Goal: Task Accomplishment & Management: Manage account settings

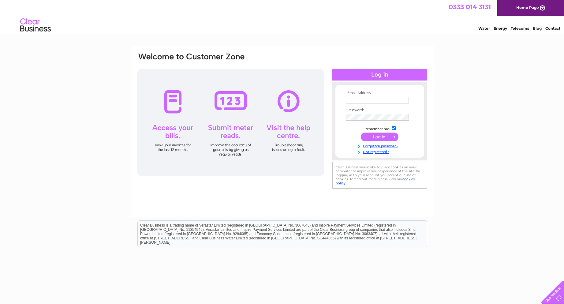
click at [364, 98] on input "text" at bounding box center [377, 100] width 63 height 7
paste input "abbie.simpson@toniandguy.co.uk"
type input "abbie.simpson@toniandguy.co.uk"
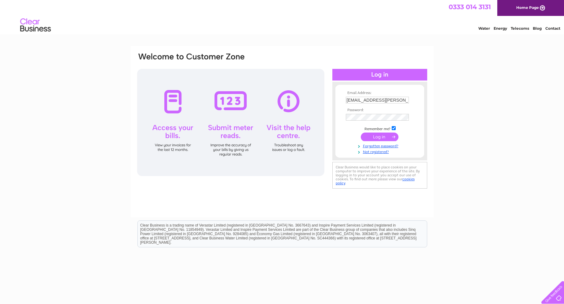
click at [399, 114] on td at bounding box center [380, 117] width 71 height 10
click at [376, 135] on input "submit" at bounding box center [380, 137] width 38 height 9
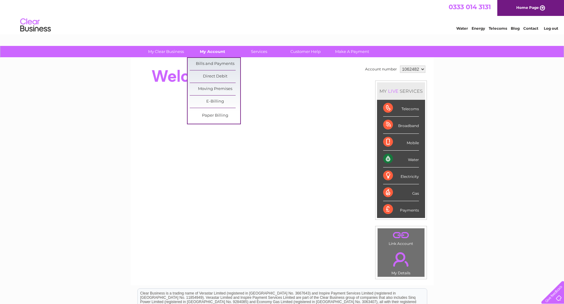
click at [215, 54] on link "My Account" at bounding box center [212, 51] width 51 height 11
click at [217, 64] on link "Bills and Payments" at bounding box center [215, 64] width 51 height 12
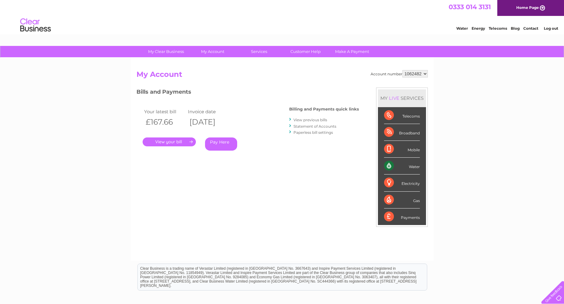
click at [190, 138] on link "." at bounding box center [169, 142] width 53 height 9
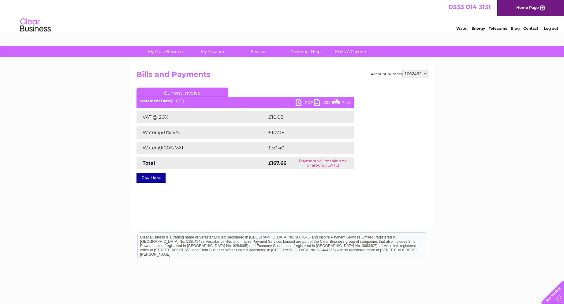
click at [298, 103] on link "PDF" at bounding box center [305, 103] width 18 height 9
